Goal: Task Accomplishment & Management: Complete application form

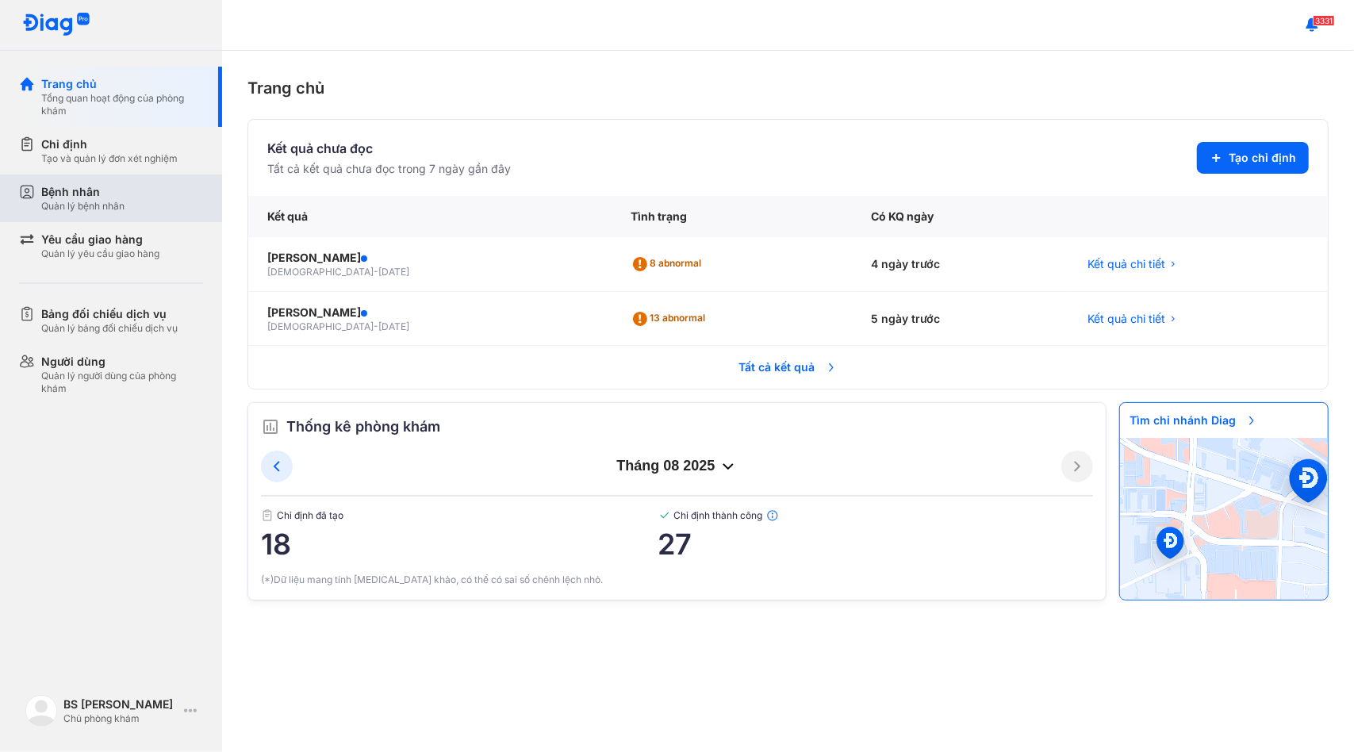
click at [132, 202] on div "Bệnh nhân Quản lý bệnh nhân" at bounding box center [122, 198] width 162 height 29
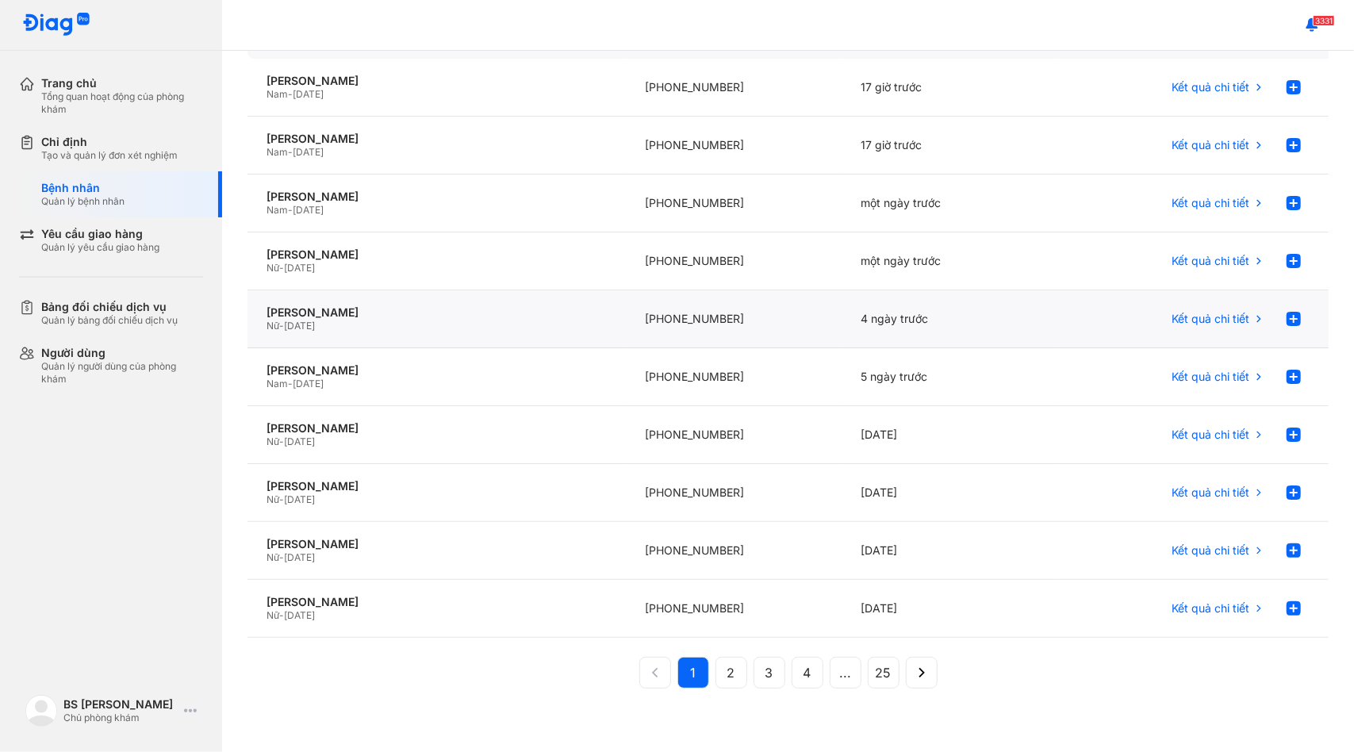
scroll to position [152, 0]
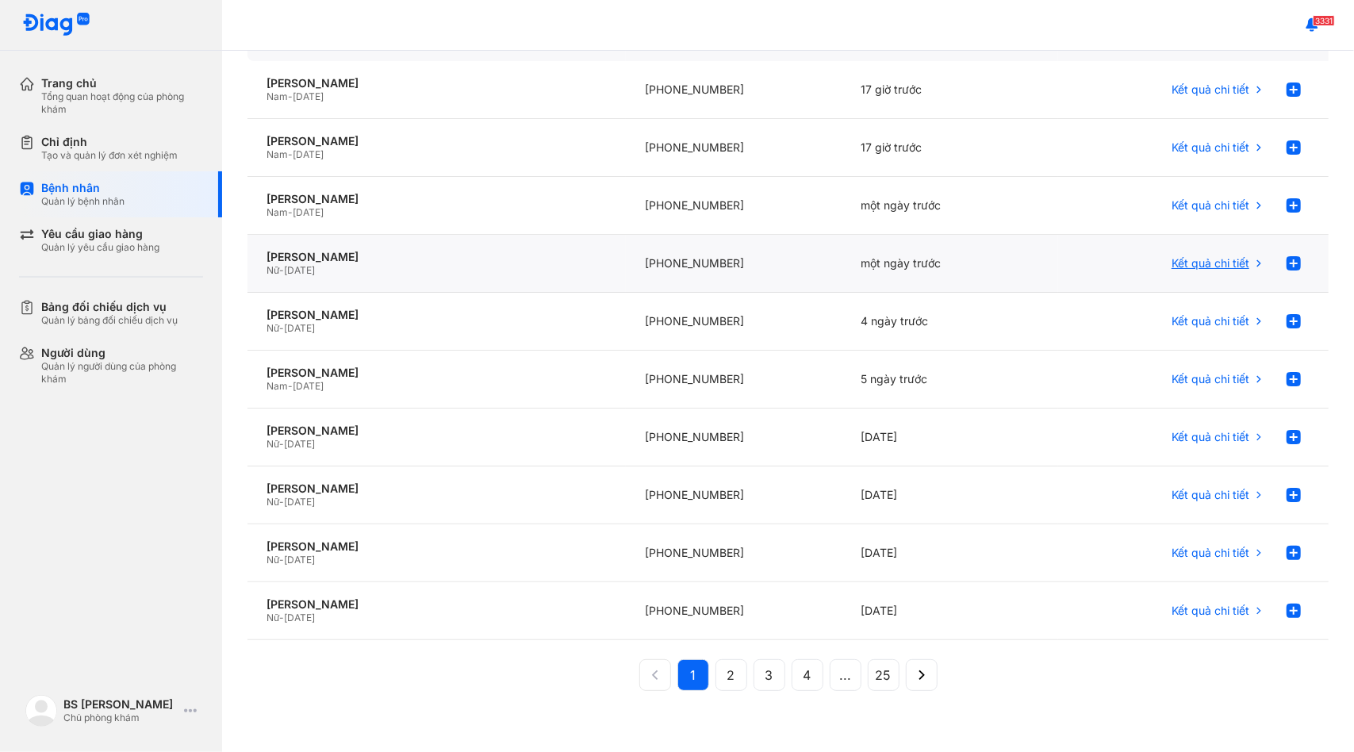
click at [1149, 257] on div "Kết quả chi tiết" at bounding box center [1193, 264] width 232 height 32
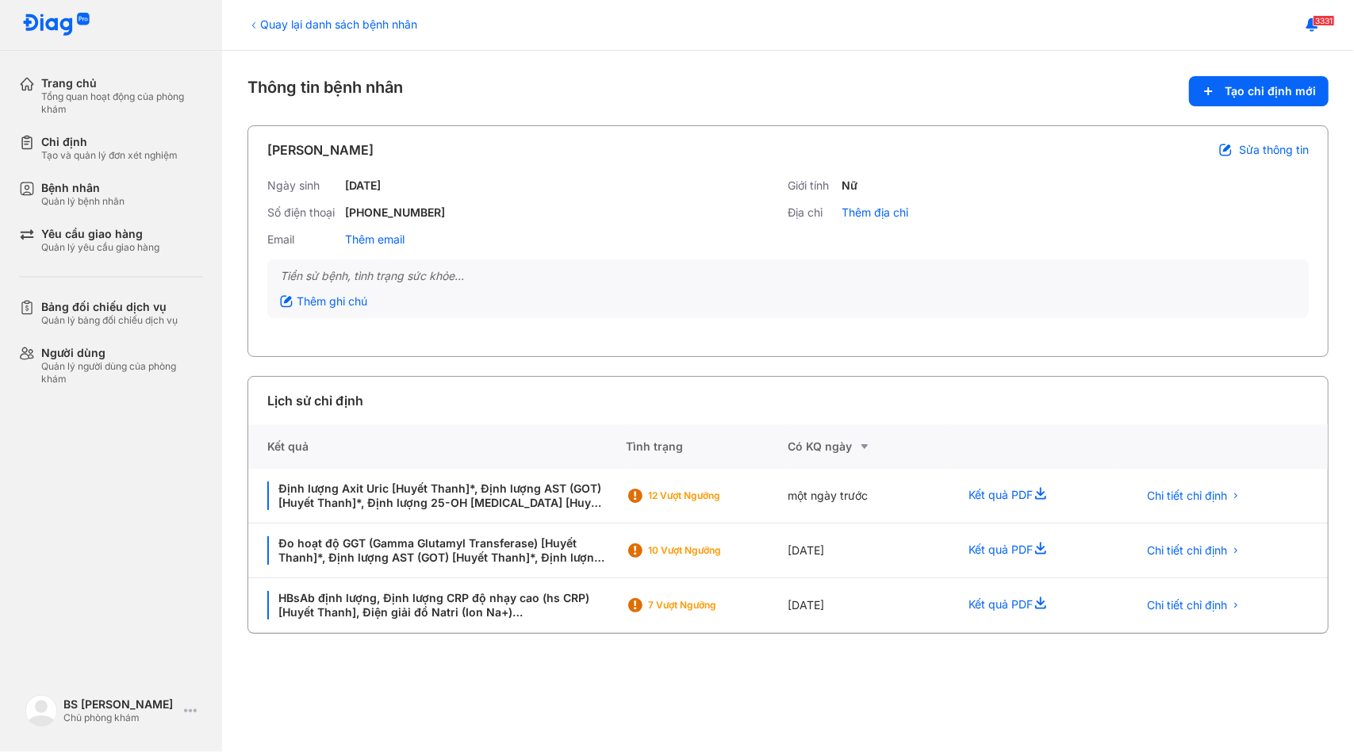
click at [1149, 257] on div "Ngày sinh 01/01/1962 Giới tính Nữ Số điện thoại +84919005578 Địa chỉ Thêm địa c…" at bounding box center [788, 219] width 1042 height 81
click at [1203, 493] on span "Chi tiết chỉ định" at bounding box center [1188, 496] width 80 height 14
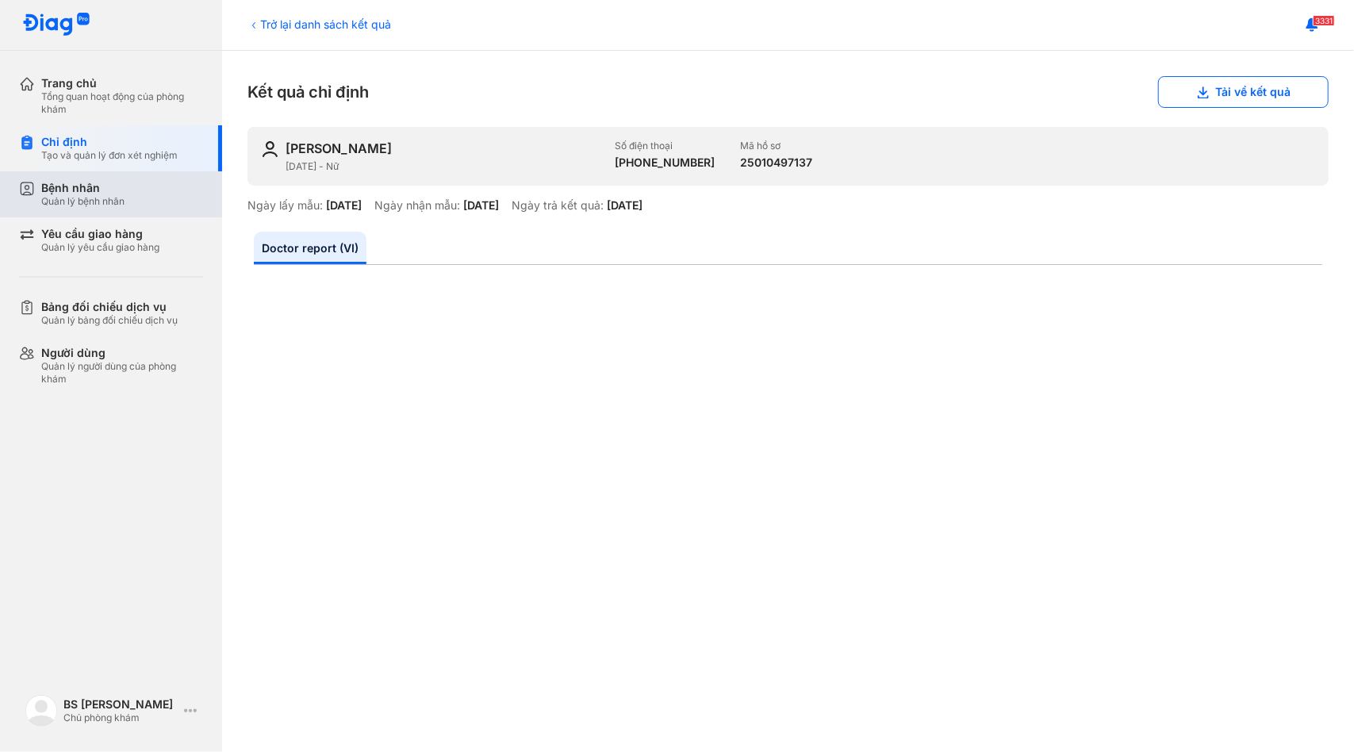
click at [87, 186] on div "Bệnh nhân" at bounding box center [82, 188] width 83 height 14
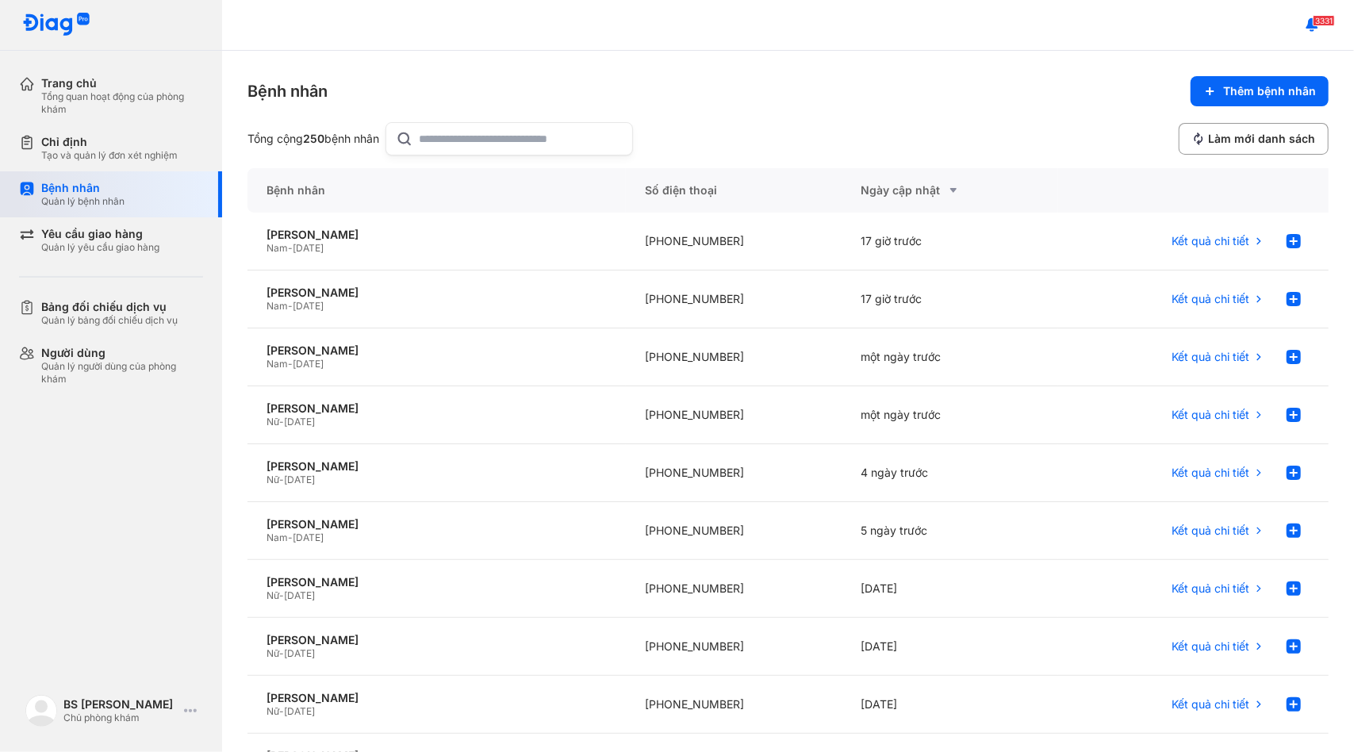
click at [122, 192] on div "Bệnh nhân" at bounding box center [82, 188] width 83 height 14
click at [440, 145] on input "text" at bounding box center [521, 139] width 203 height 32
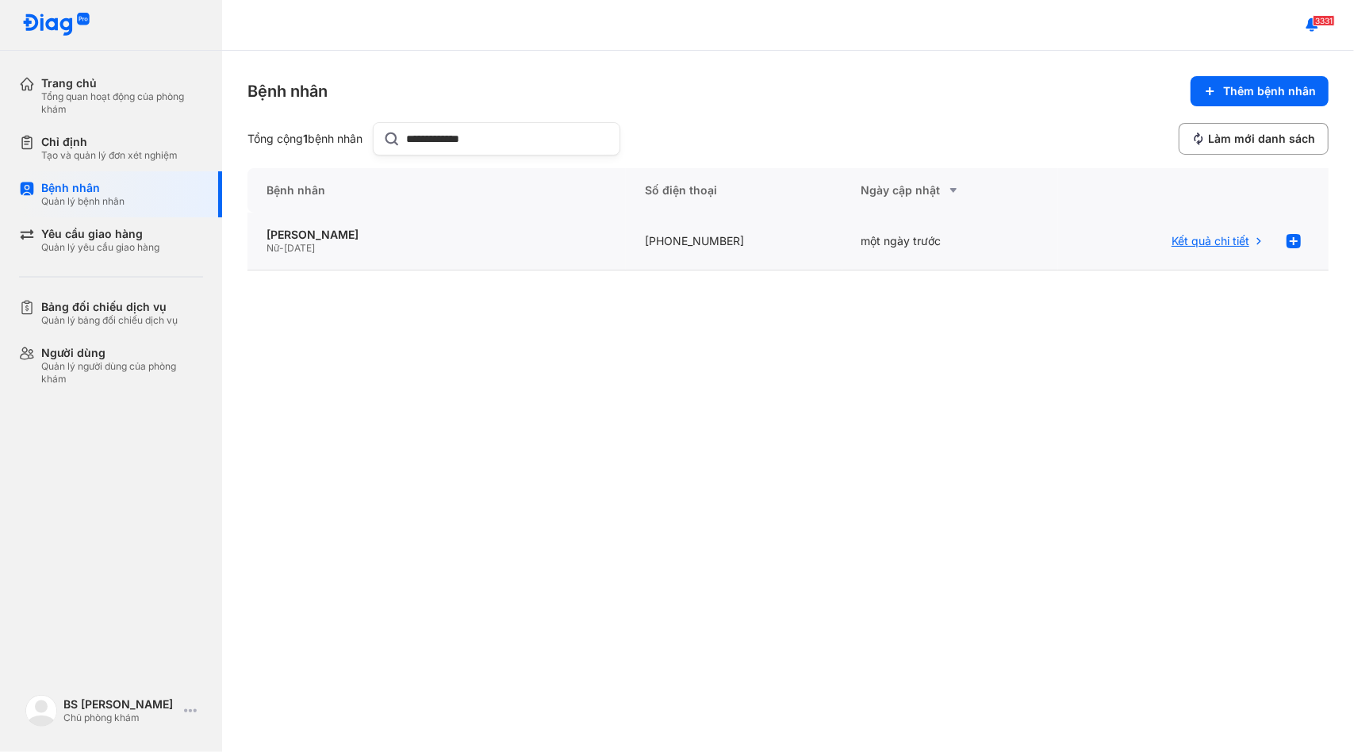
type input "**********"
click at [1206, 244] on span "Kết quả chi tiết" at bounding box center [1211, 241] width 78 height 14
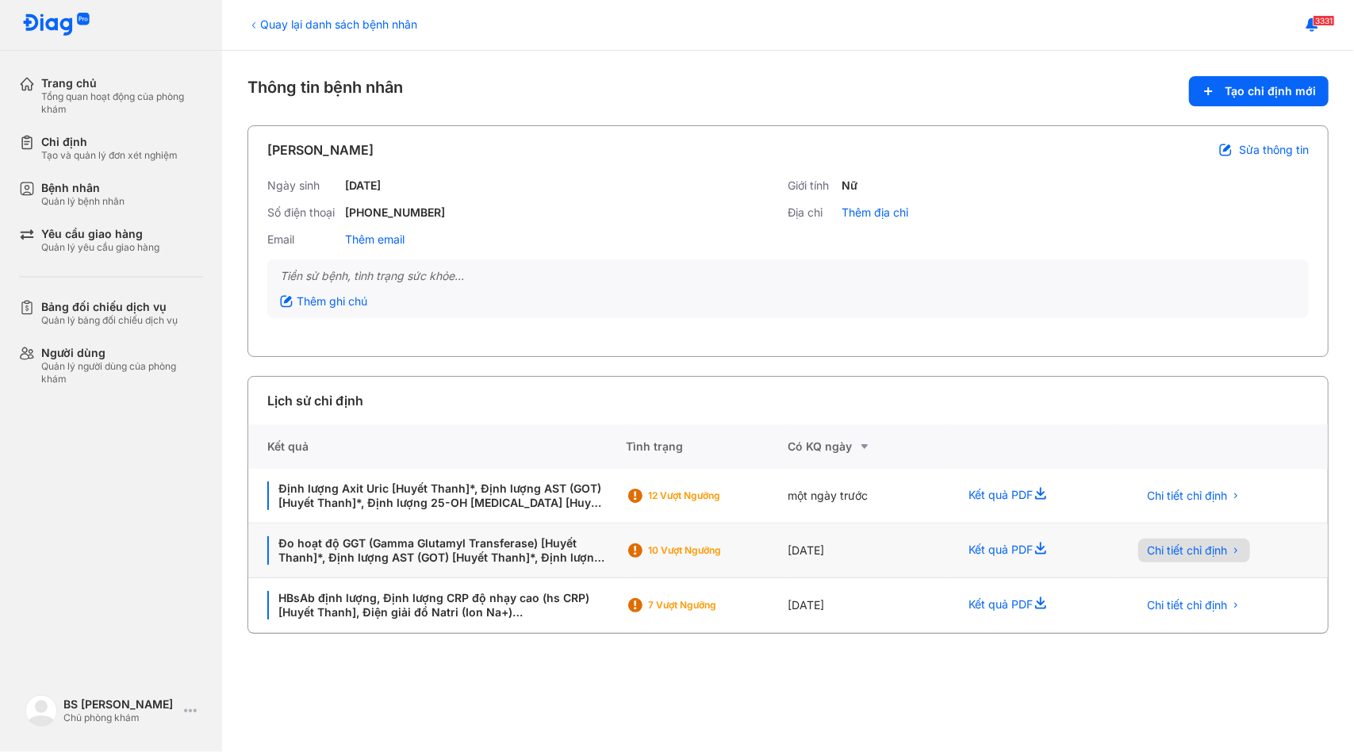
click at [1177, 544] on span "Chi tiết chỉ định" at bounding box center [1188, 550] width 80 height 14
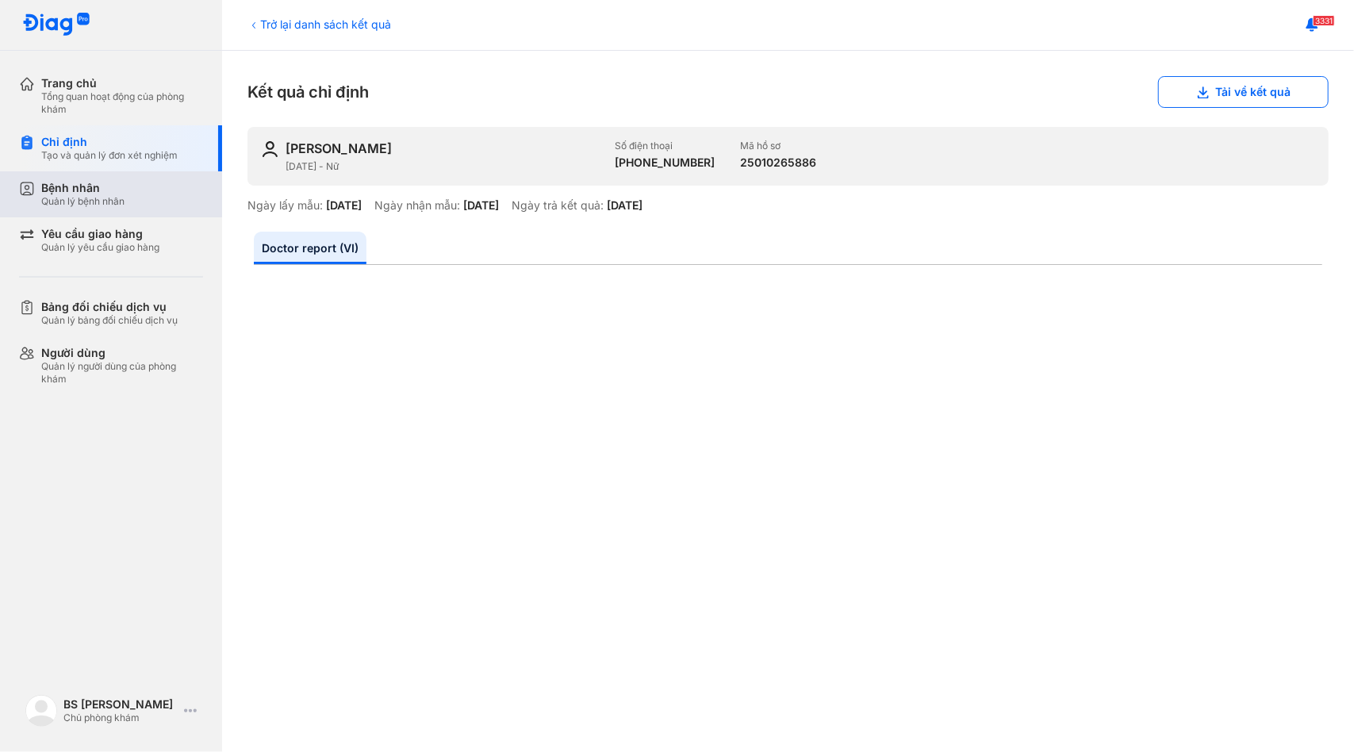
click at [150, 207] on div "Bệnh nhân Quản lý bệnh nhân" at bounding box center [122, 194] width 162 height 27
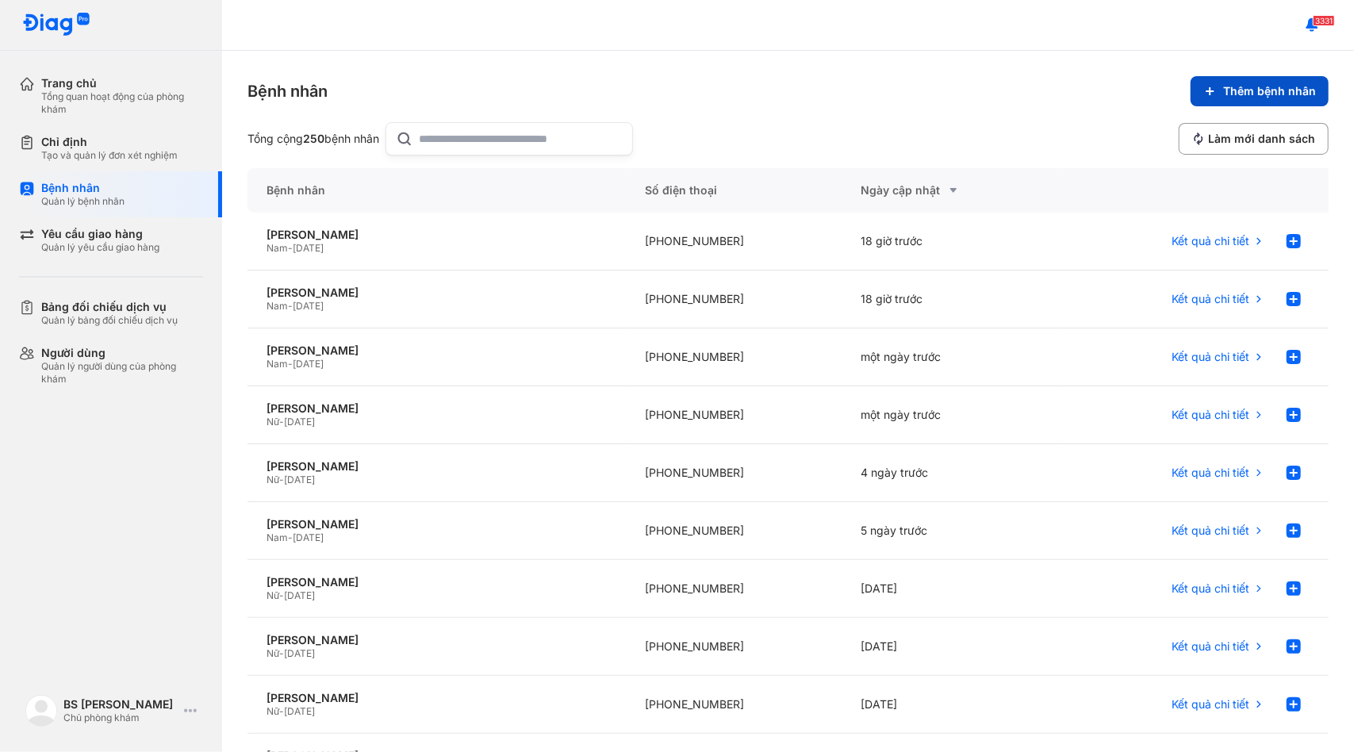
click at [1286, 96] on span "Thêm bệnh nhân" at bounding box center [1269, 91] width 93 height 14
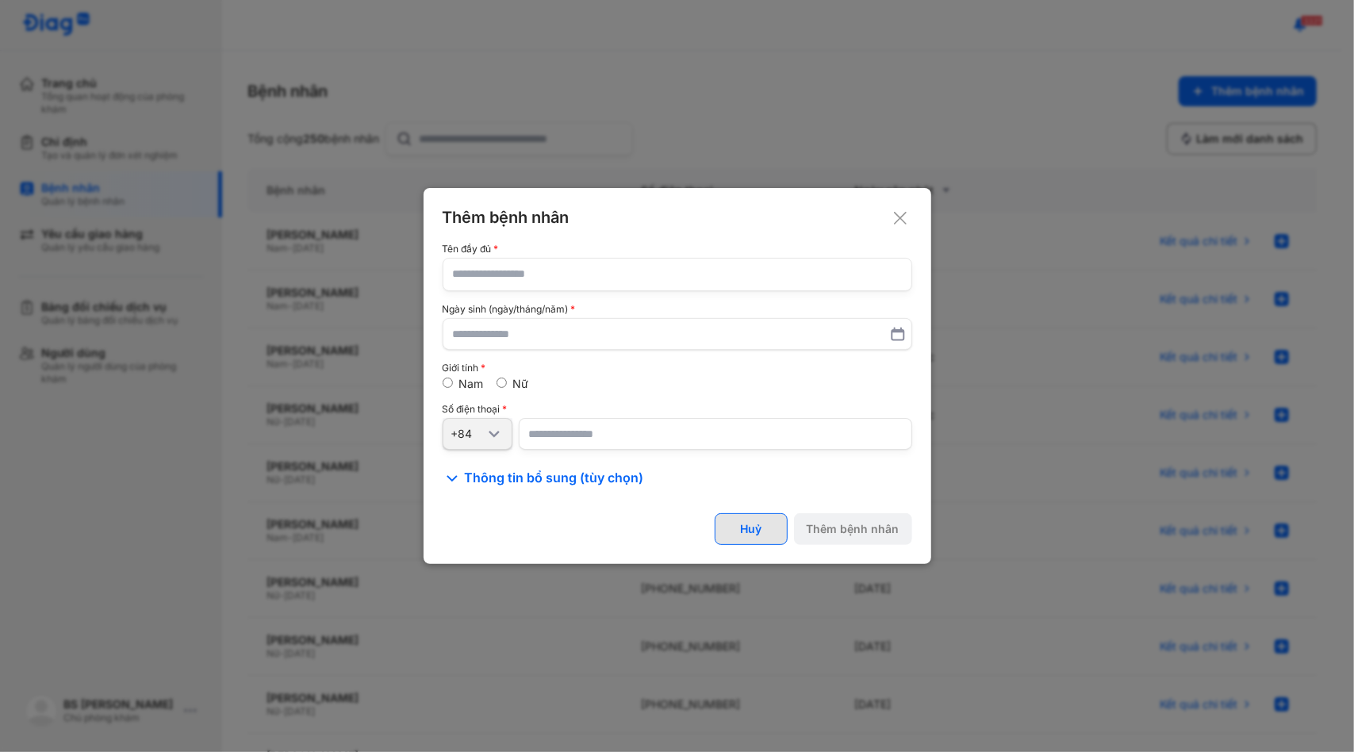
click at [758, 533] on button "Huỷ" at bounding box center [751, 529] width 73 height 32
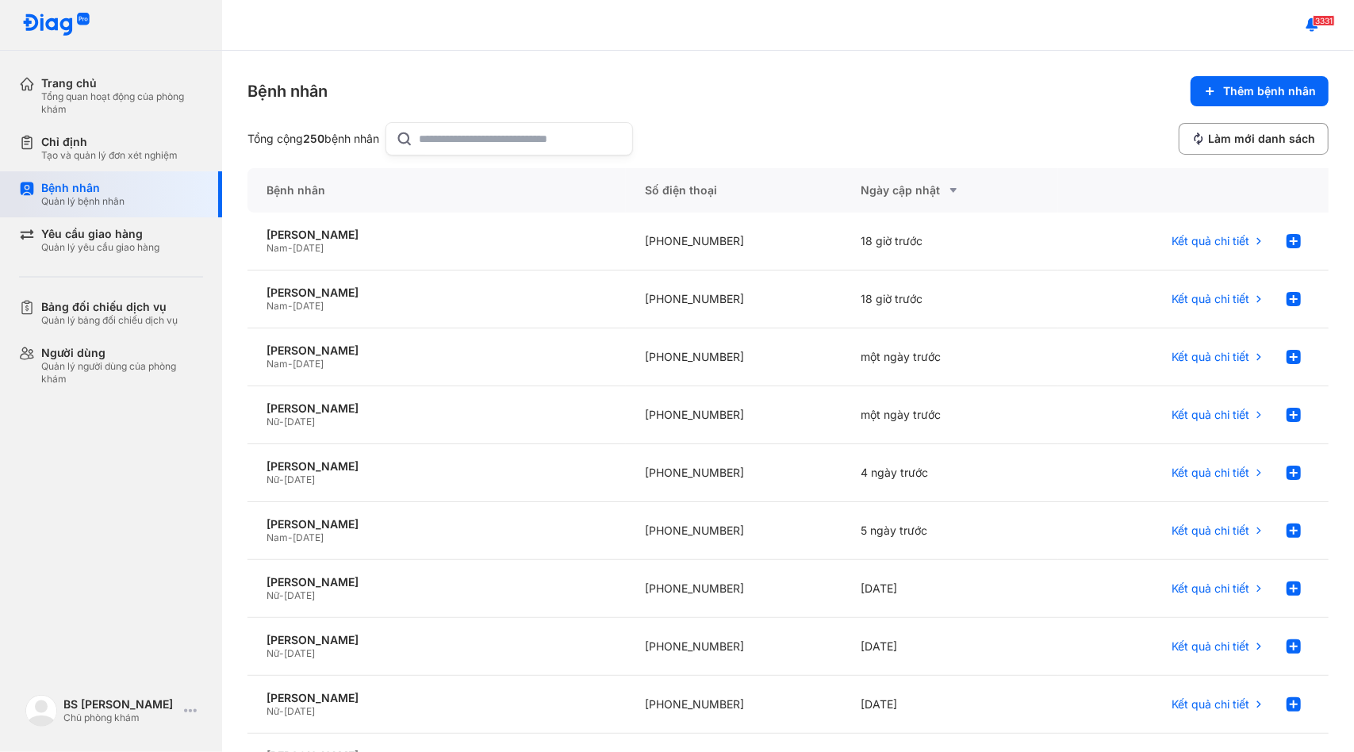
click at [119, 200] on div "Quản lý bệnh nhân" at bounding box center [82, 201] width 83 height 13
click at [104, 156] on div "Tạo và quản lý đơn xét nghiệm" at bounding box center [109, 155] width 136 height 13
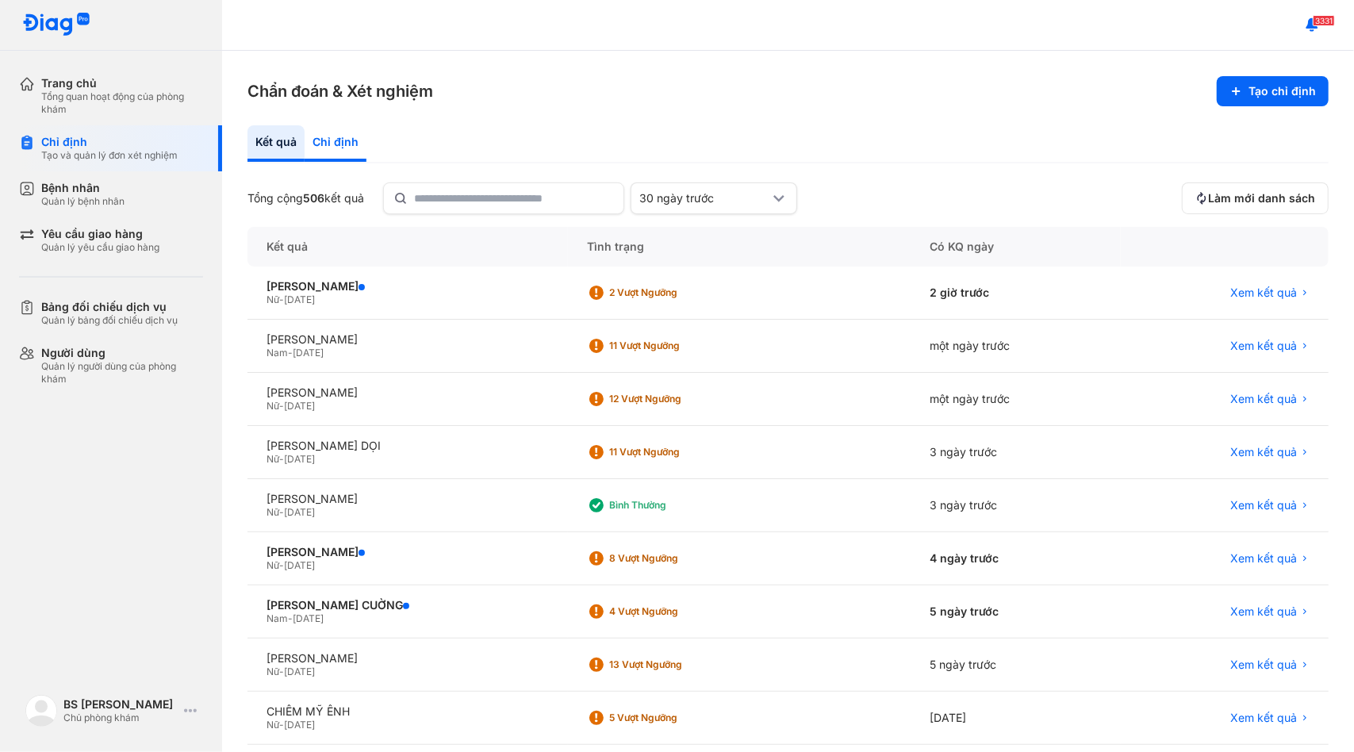
click at [342, 144] on div "Chỉ định" at bounding box center [336, 143] width 62 height 36
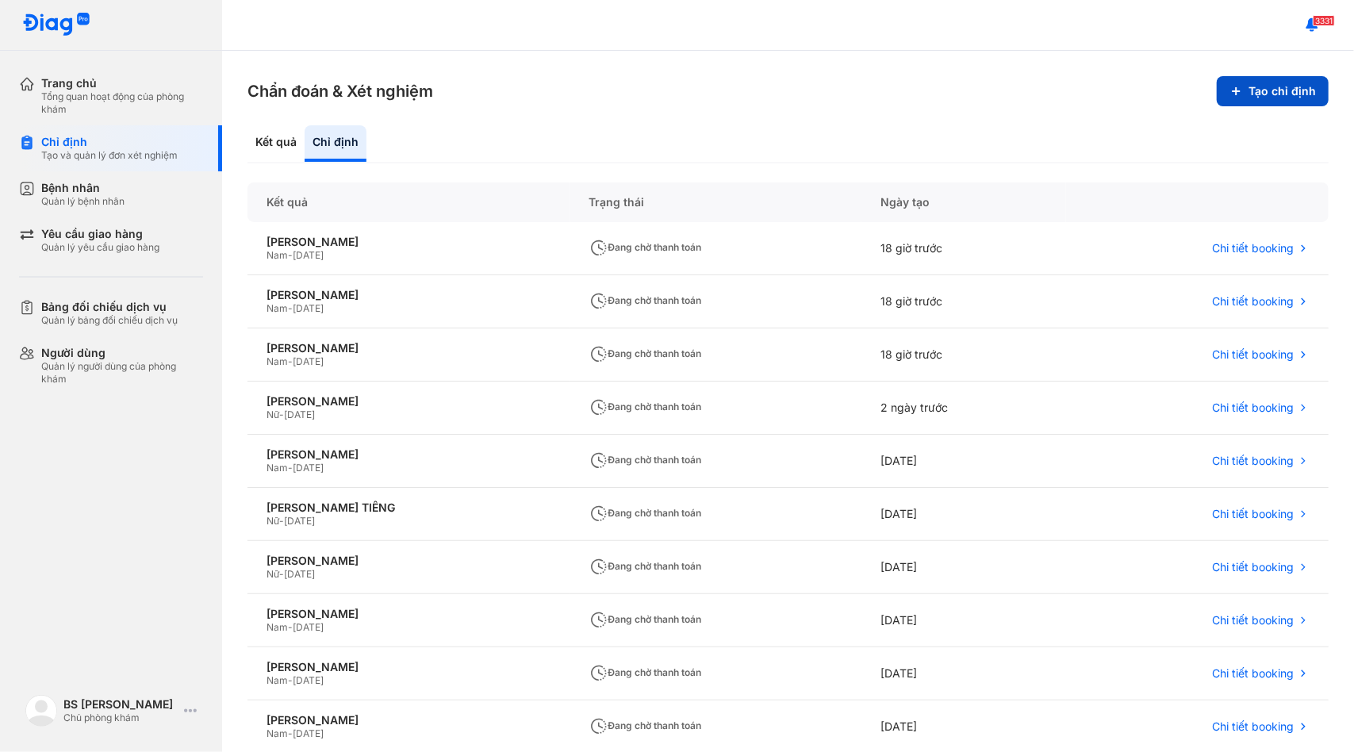
click at [1282, 99] on button "Tạo chỉ định" at bounding box center [1273, 91] width 112 height 30
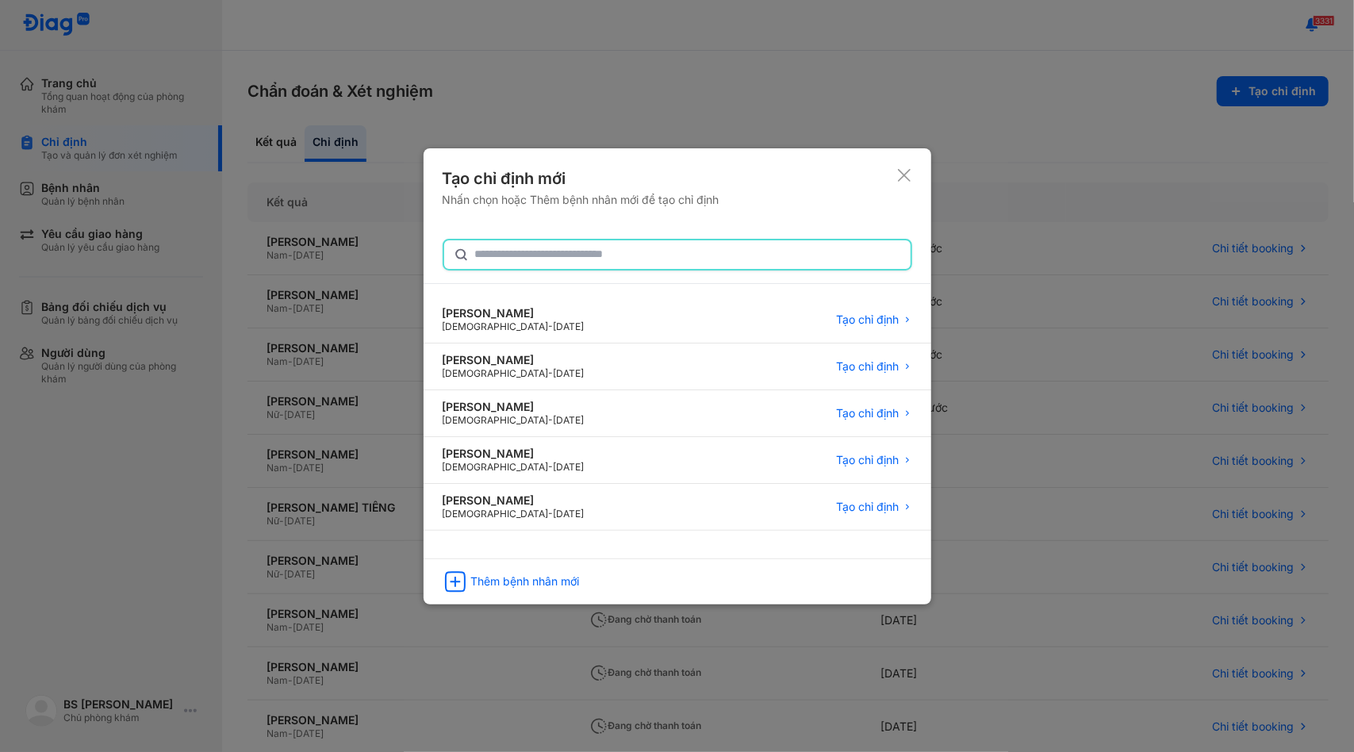
click at [628, 259] on input "text" at bounding box center [688, 254] width 426 height 29
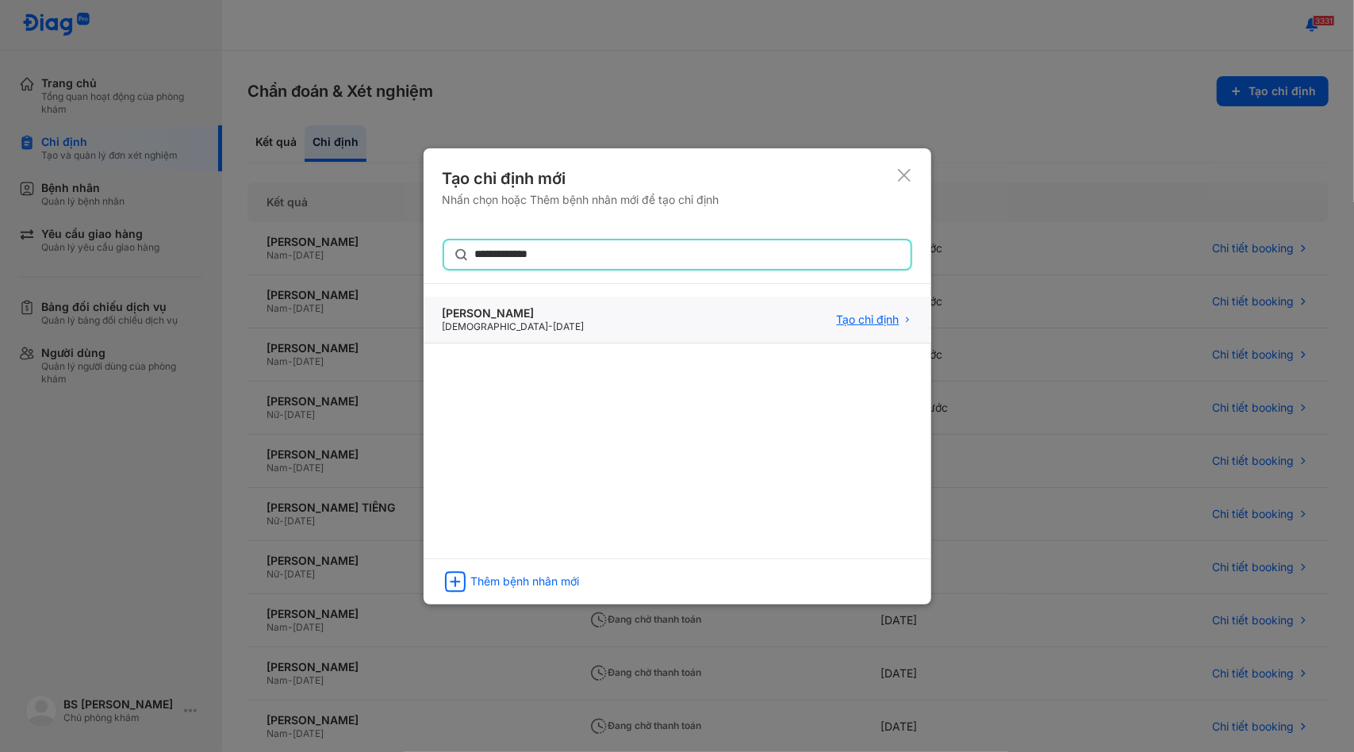
type input "**********"
click at [877, 318] on span "Tạo chỉ định" at bounding box center [868, 320] width 63 height 14
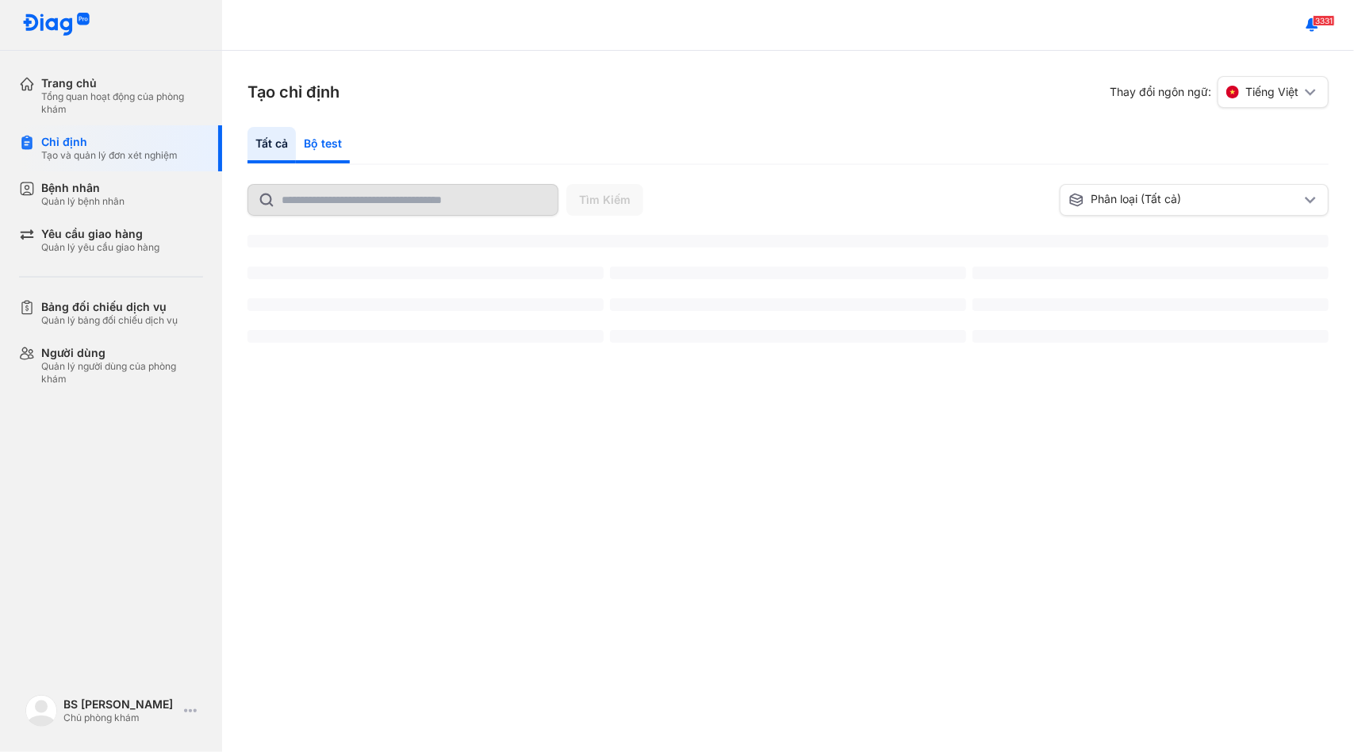
click at [328, 141] on div "Bộ test" at bounding box center [323, 145] width 54 height 36
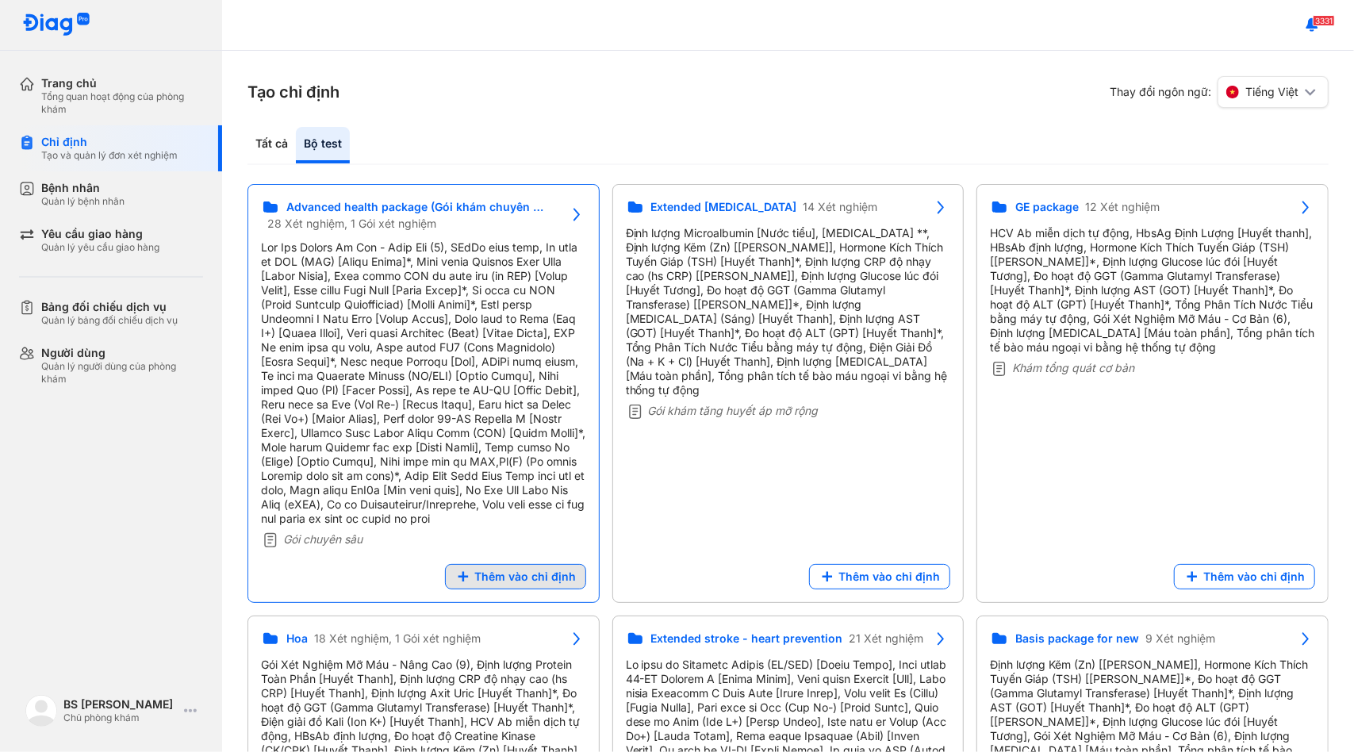
click at [538, 584] on span "Thêm vào chỉ định" at bounding box center [525, 577] width 102 height 14
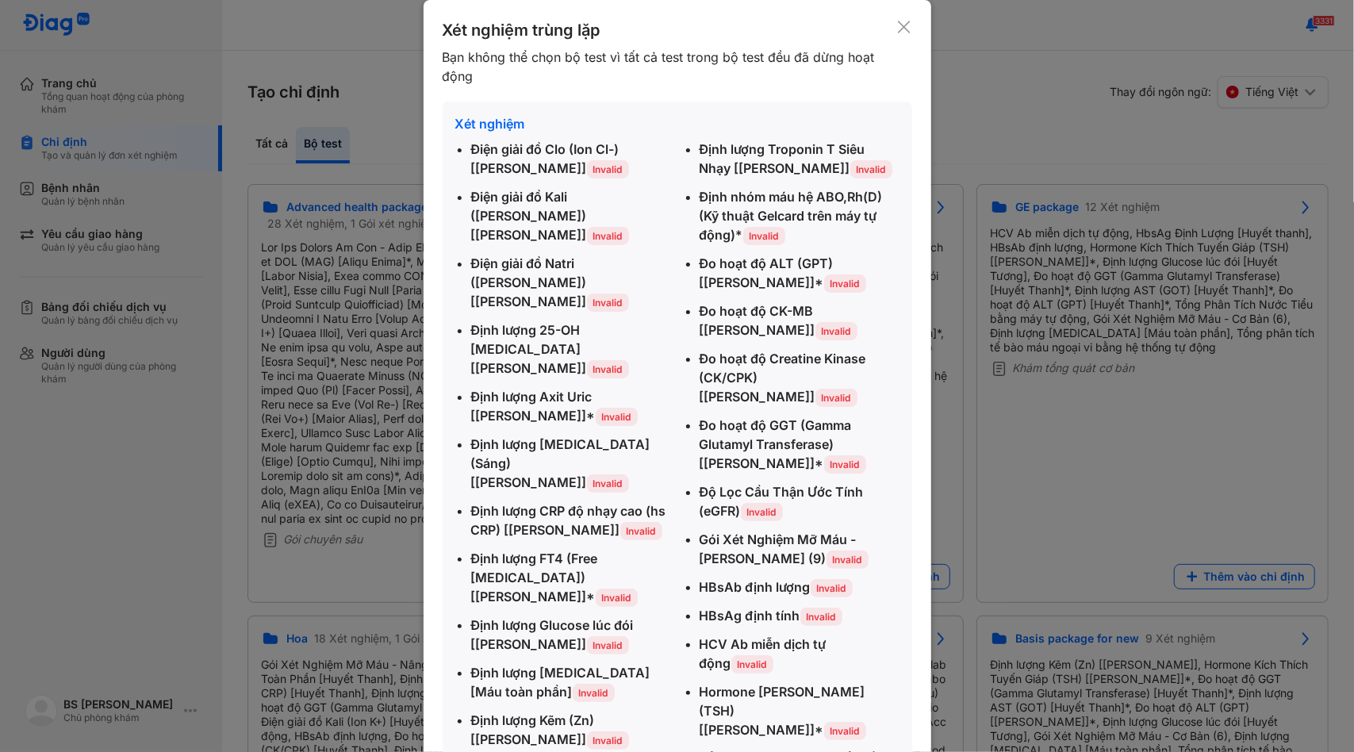
click at [904, 29] on icon at bounding box center [904, 27] width 15 height 16
